Goal: Check status: Check status

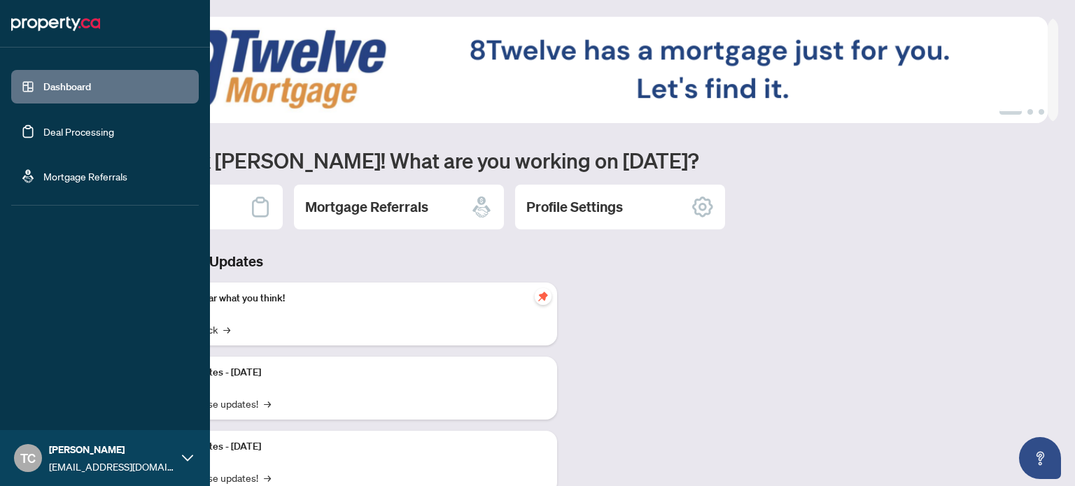
click at [87, 131] on link "Deal Processing" at bounding box center [78, 131] width 71 height 13
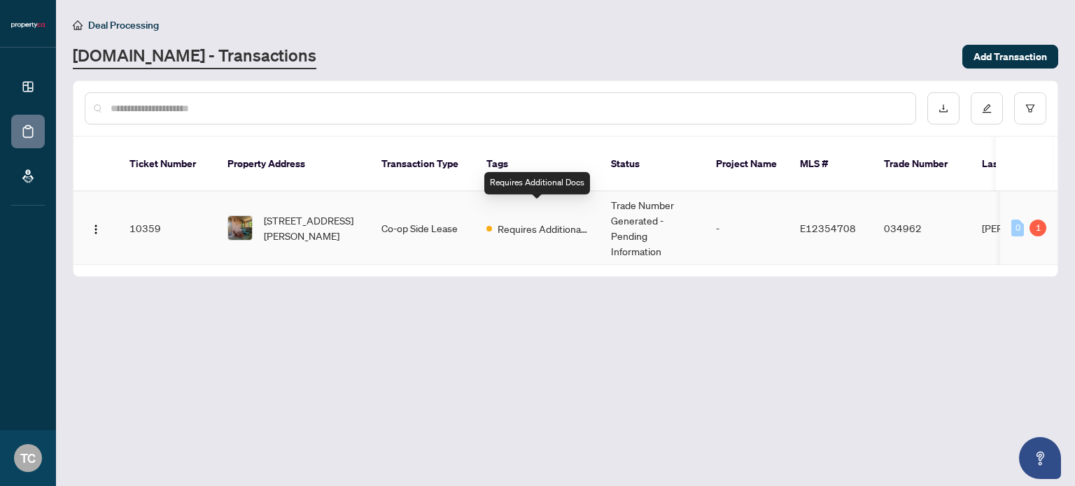
click at [565, 221] on span "Requires Additional Docs" at bounding box center [542, 228] width 91 height 15
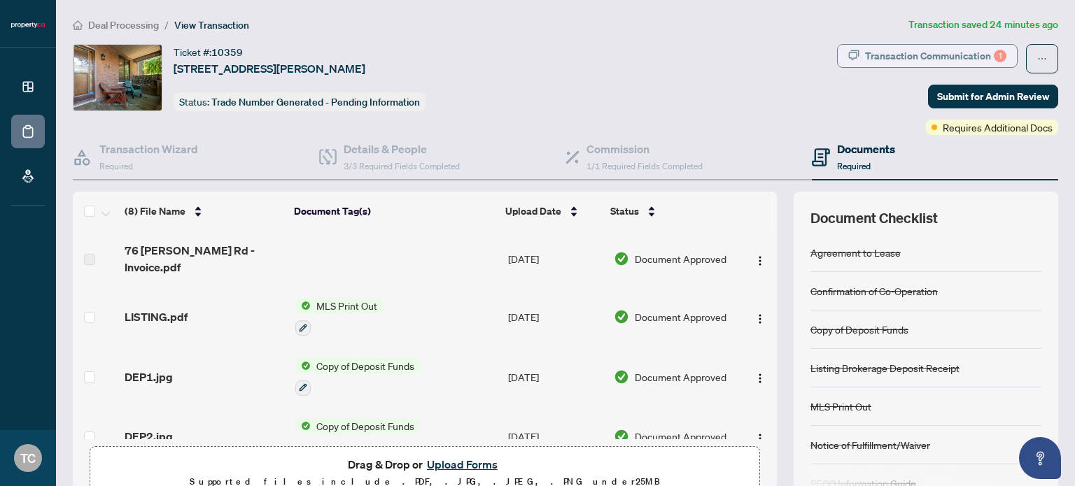
click at [915, 50] on div "Transaction Communication 1" at bounding box center [935, 56] width 141 height 22
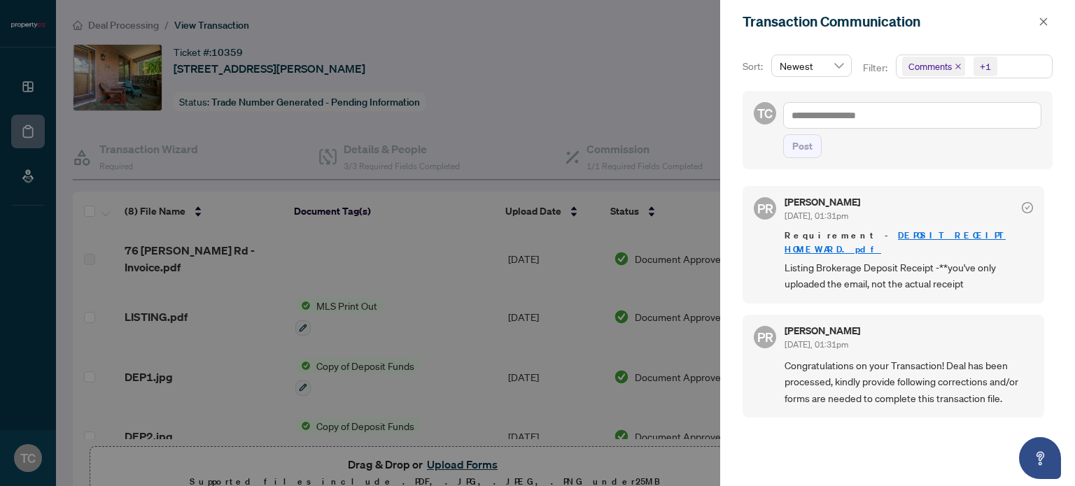
click at [917, 62] on span "Comments" at bounding box center [929, 66] width 43 height 14
click at [467, 95] on div at bounding box center [537, 243] width 1075 height 486
click at [1044, 25] on icon "close" at bounding box center [1043, 22] width 10 height 10
